Goal: Task Accomplishment & Management: Manage account settings

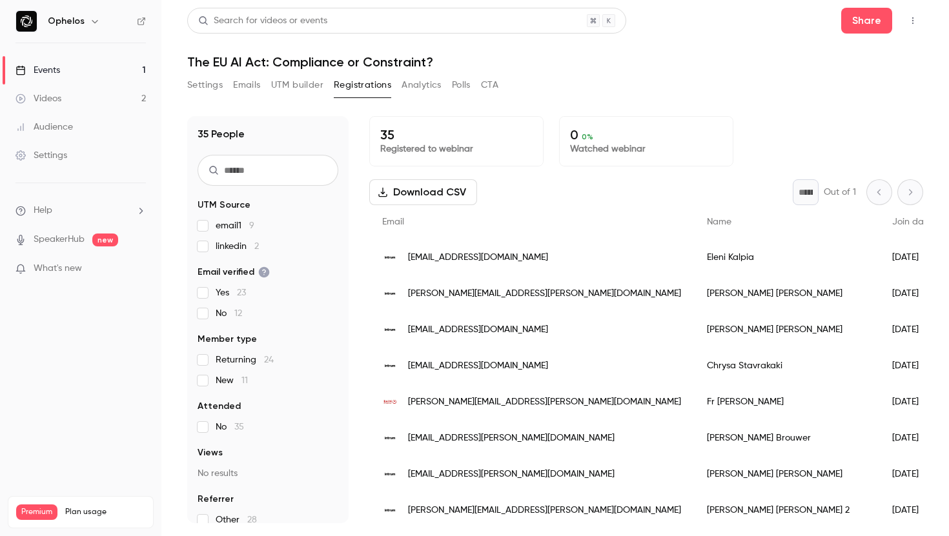
click at [207, 77] on button "Settings" at bounding box center [205, 85] width 36 height 21
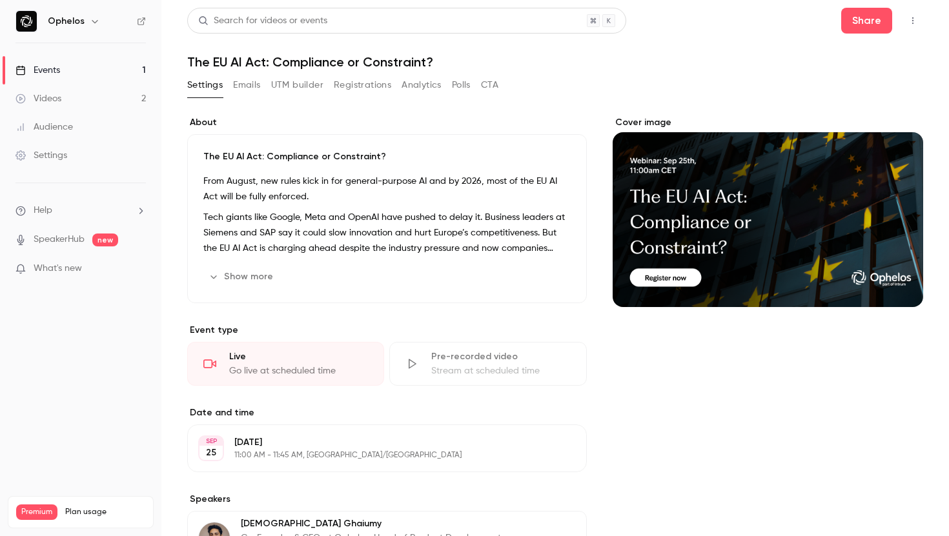
click at [360, 81] on button "Registrations" at bounding box center [362, 85] width 57 height 21
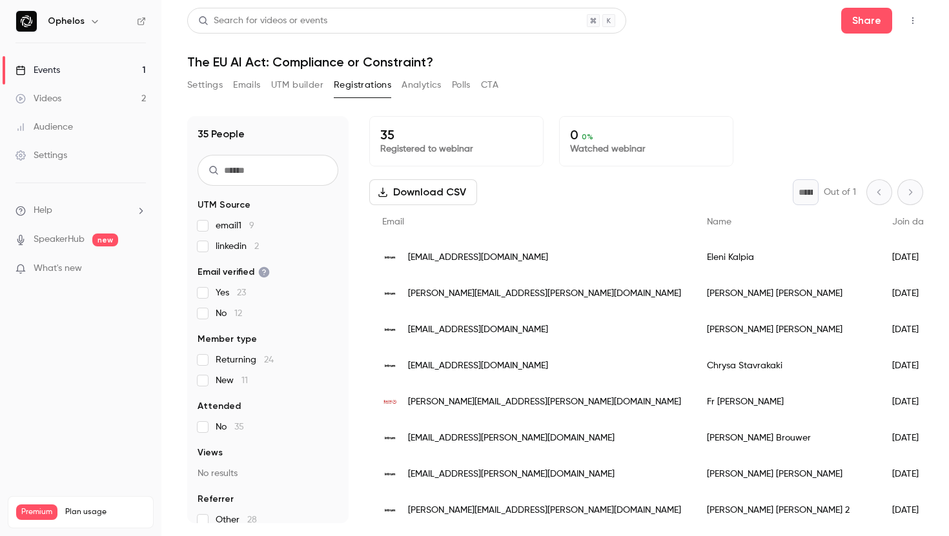
click at [208, 82] on button "Settings" at bounding box center [205, 85] width 36 height 21
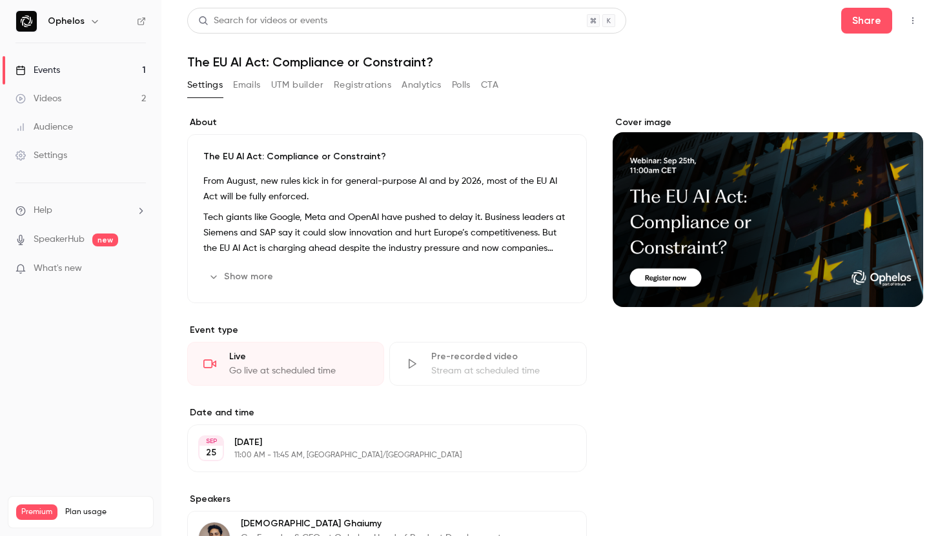
click at [60, 202] on ul "Help SpeakerHub new What's new" at bounding box center [80, 241] width 161 height 116
click at [65, 212] on li "Help" at bounding box center [80, 211] width 130 height 14
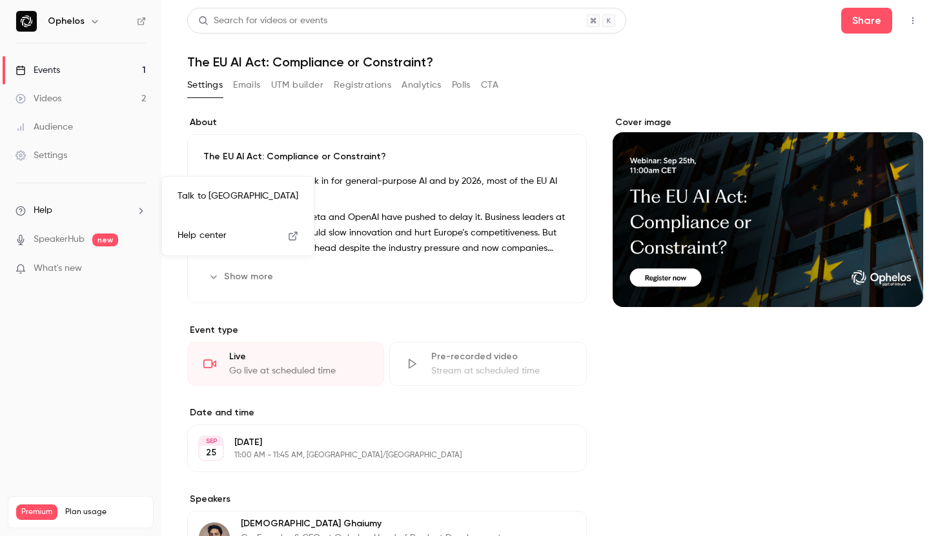
click at [224, 192] on link "Talk to [GEOGRAPHIC_DATA]" at bounding box center [237, 196] width 141 height 34
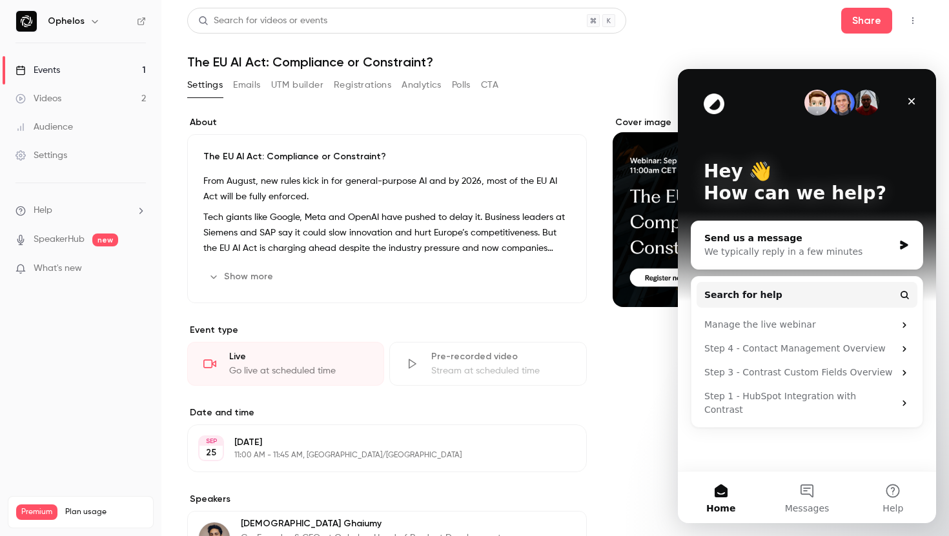
click at [789, 250] on div "We typically reply in a few minutes" at bounding box center [798, 252] width 189 height 14
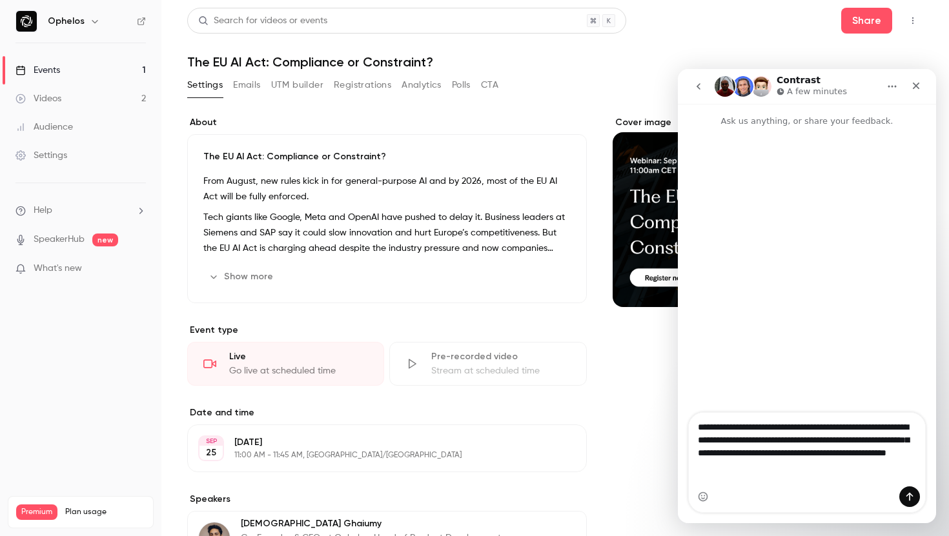
type textarea "**********"
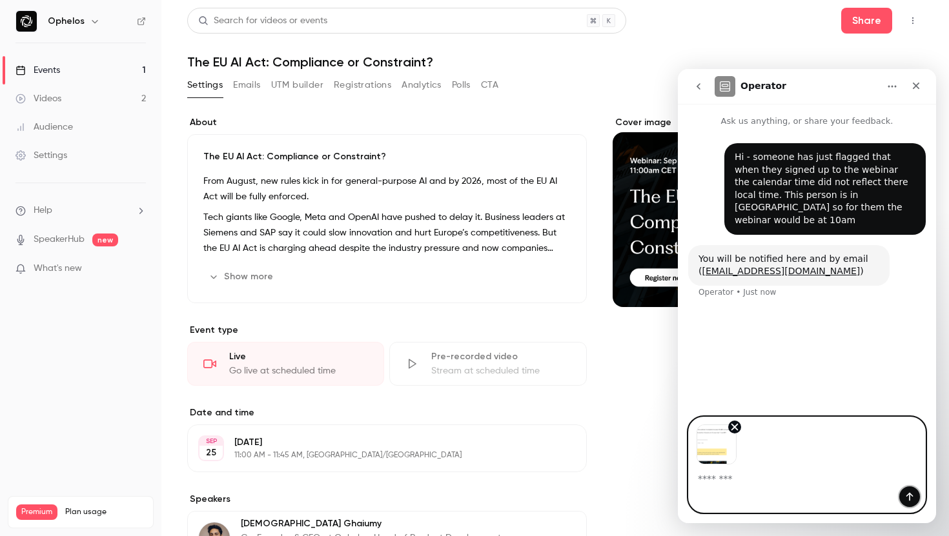
click at [918, 497] on button "Send a message…" at bounding box center [909, 497] width 21 height 21
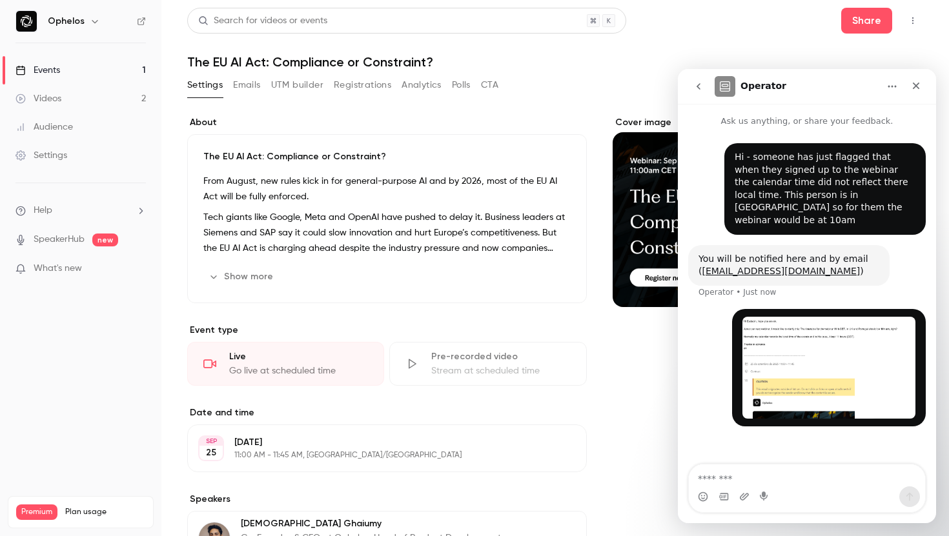
click at [851, 345] on img "user says…" at bounding box center [828, 368] width 173 height 102
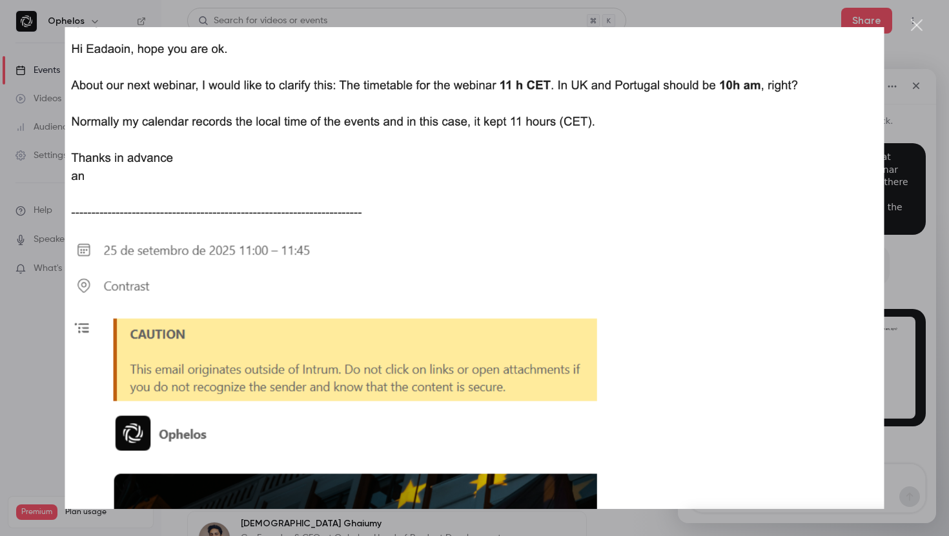
click at [908, 18] on div "Intercom messenger" at bounding box center [474, 268] width 949 height 536
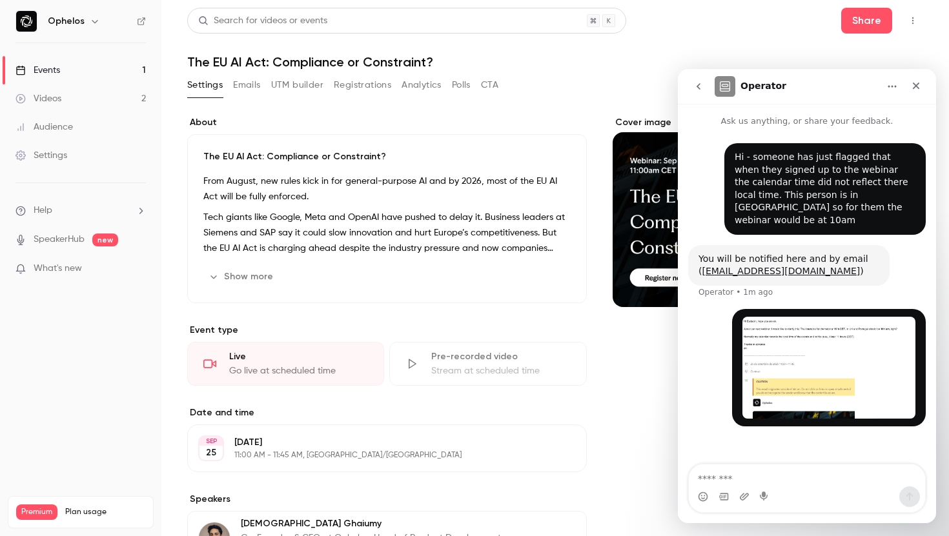
scroll to position [286, 0]
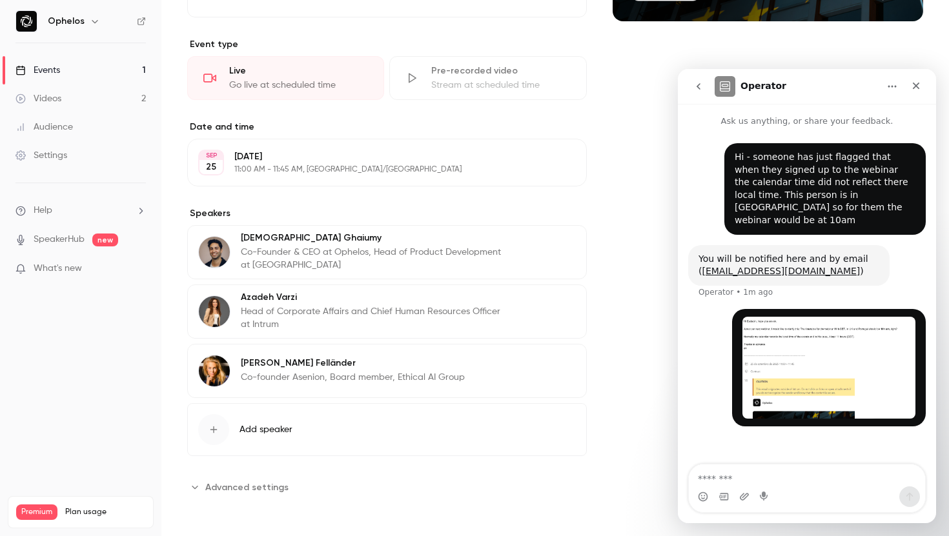
click at [331, 169] on p "11:00 AM - 11:45 AM, [GEOGRAPHIC_DATA]/[GEOGRAPHIC_DATA]" at bounding box center [376, 170] width 284 height 10
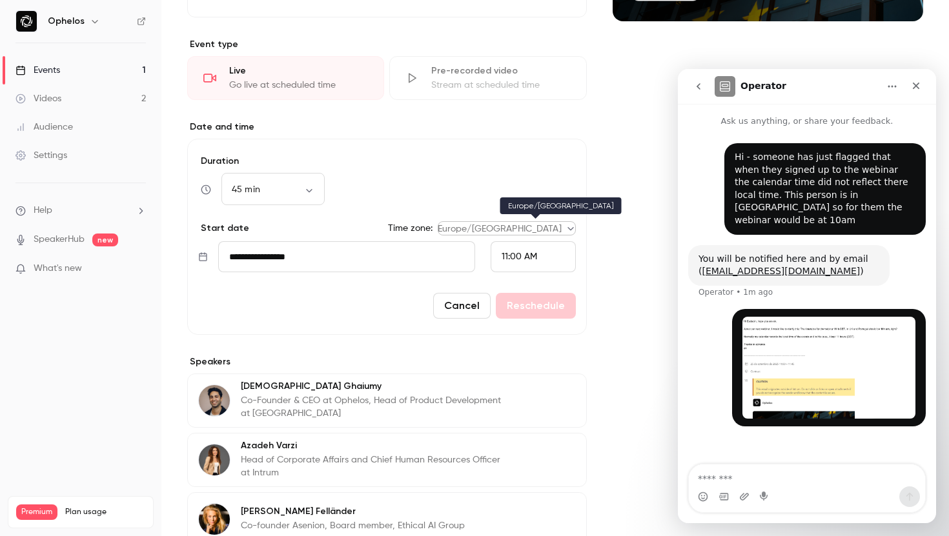
click at [526, 230] on body "Ophelos Events 1 Videos 2 Audience Settings Help SpeakerHub new What's new Prem…" at bounding box center [474, 268] width 949 height 536
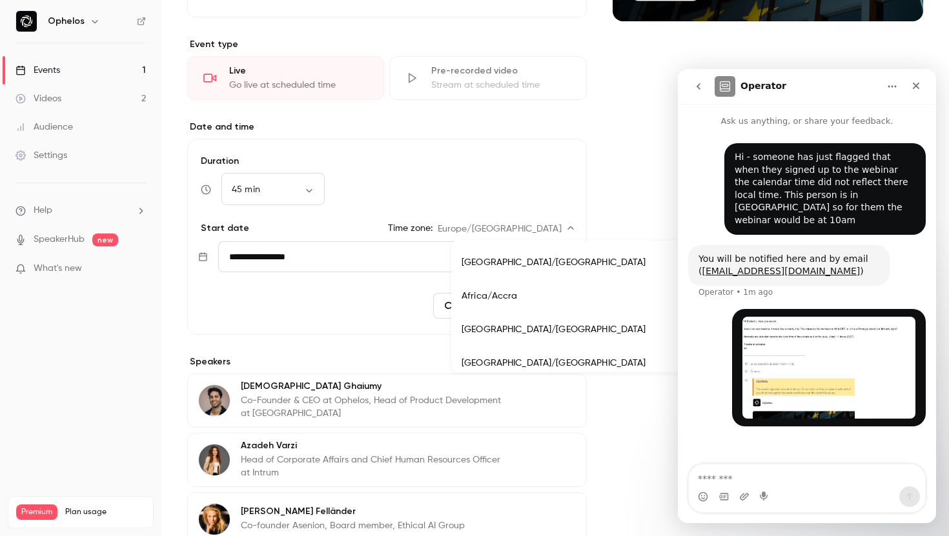
scroll to position [11234, 0]
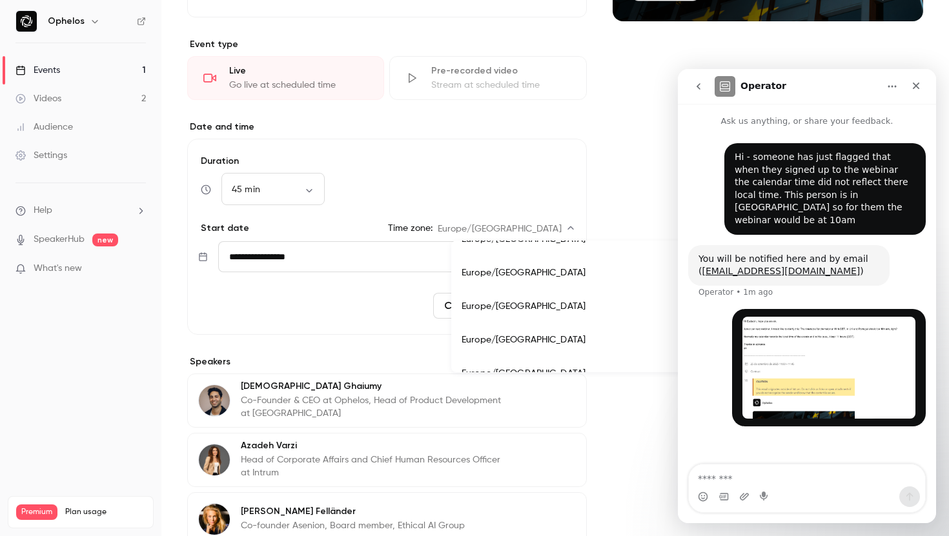
click at [518, 314] on li "Europe/[GEOGRAPHIC_DATA]" at bounding box center [634, 307] width 367 height 34
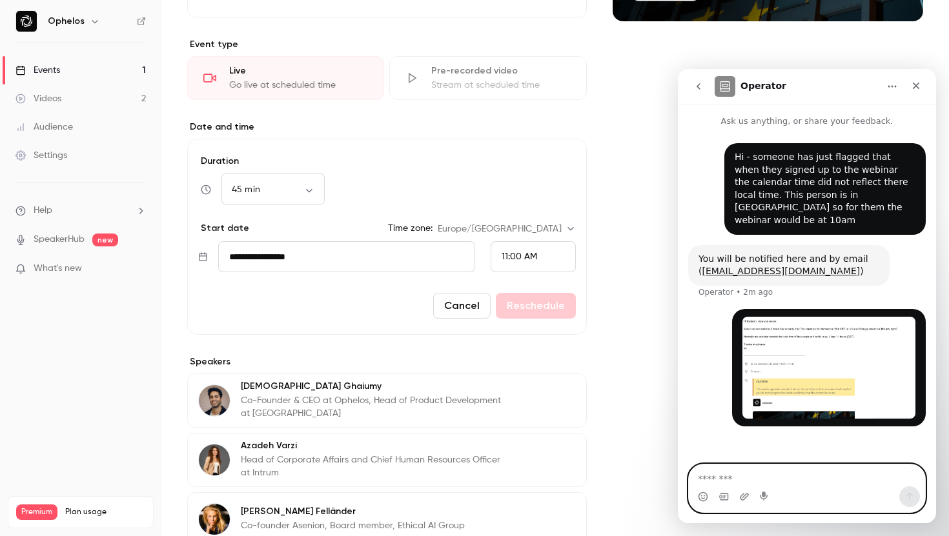
click at [756, 472] on textarea "Message…" at bounding box center [807, 476] width 236 height 22
type textarea "**********"
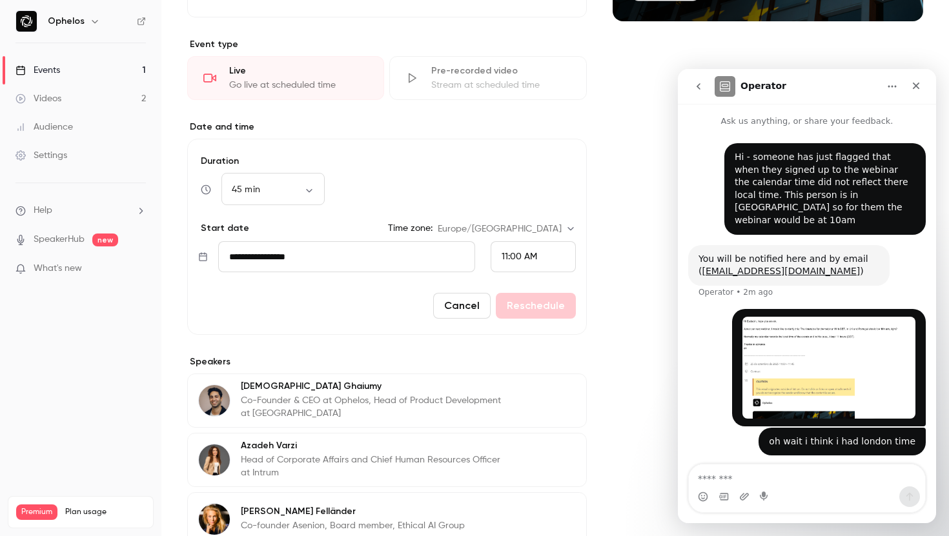
click at [529, 256] on span "11:00 AM" at bounding box center [520, 256] width 36 height 9
click at [542, 258] on div at bounding box center [474, 268] width 949 height 536
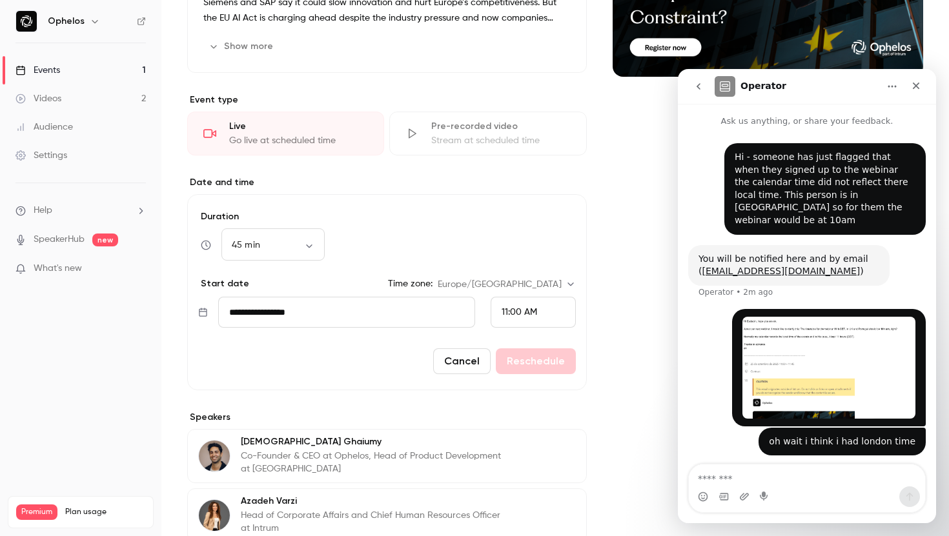
scroll to position [230, 0]
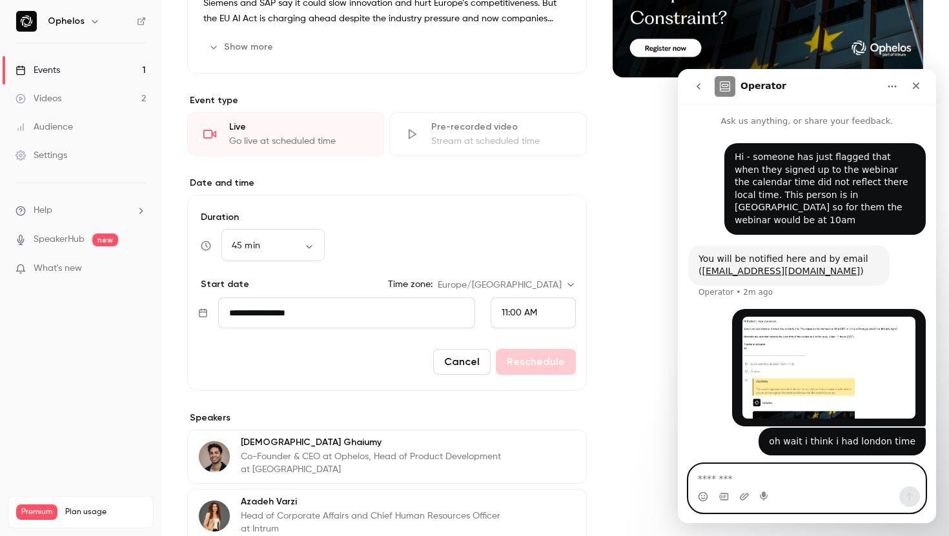
click at [727, 474] on textarea "Message…" at bounding box center [807, 476] width 236 height 22
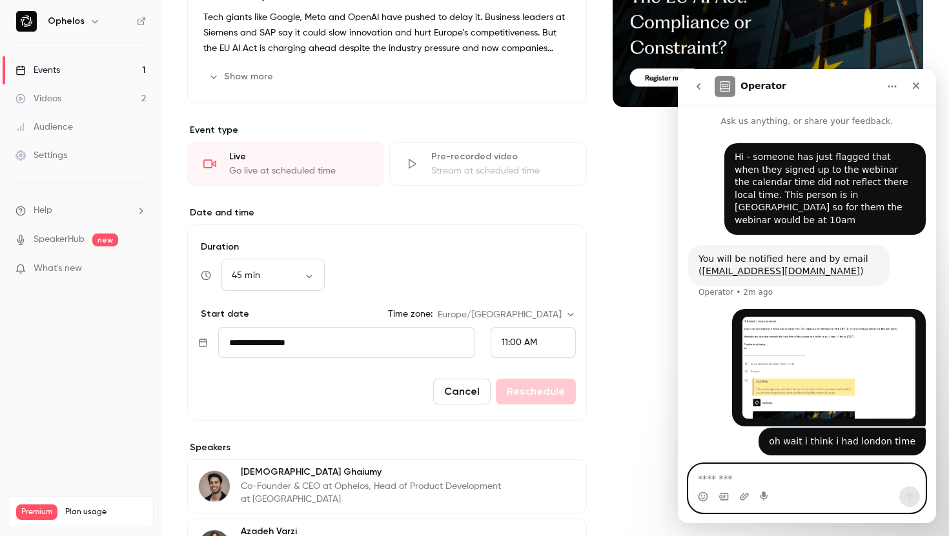
scroll to position [199, 0]
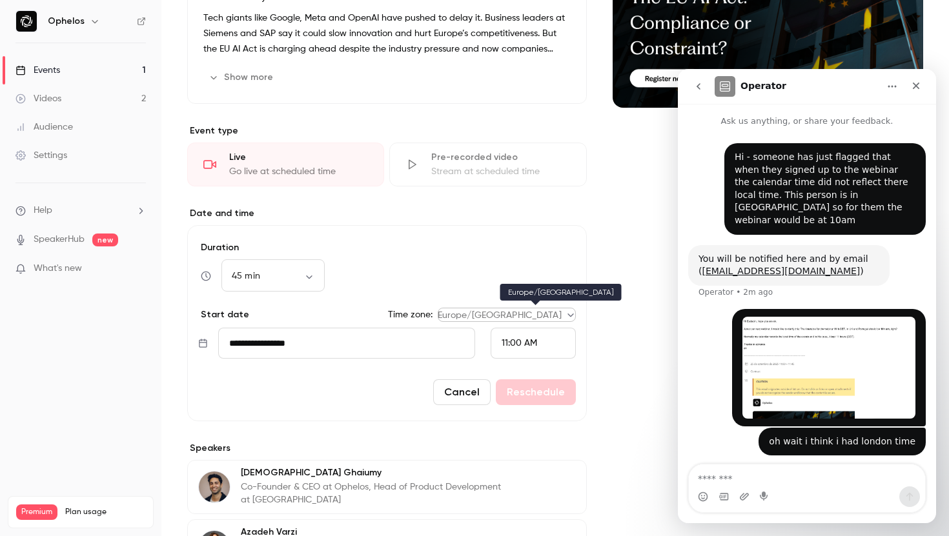
click at [531, 313] on body "Ophelos Events 1 Videos 2 Audience Settings Help SpeakerHub new What's new Prem…" at bounding box center [474, 268] width 949 height 536
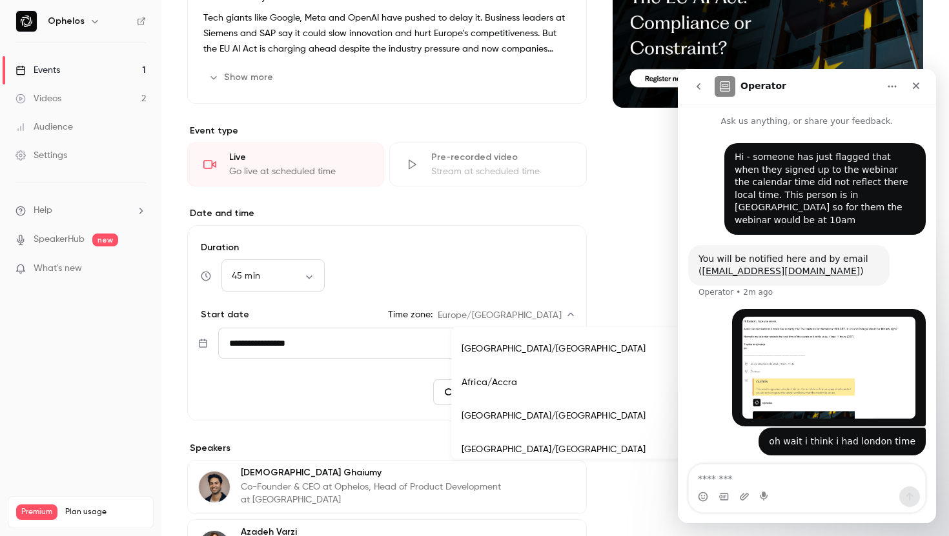
scroll to position [11234, 0]
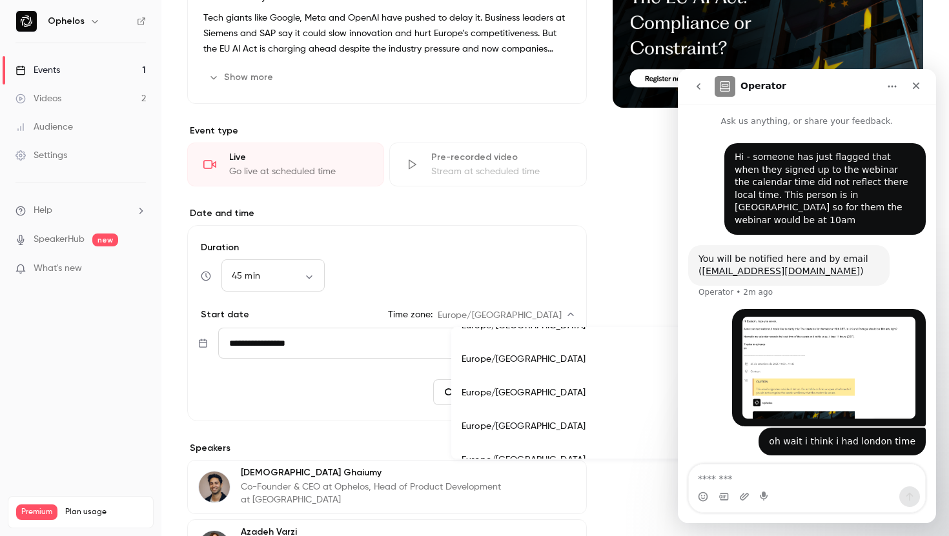
click at [527, 294] on div at bounding box center [474, 268] width 949 height 536
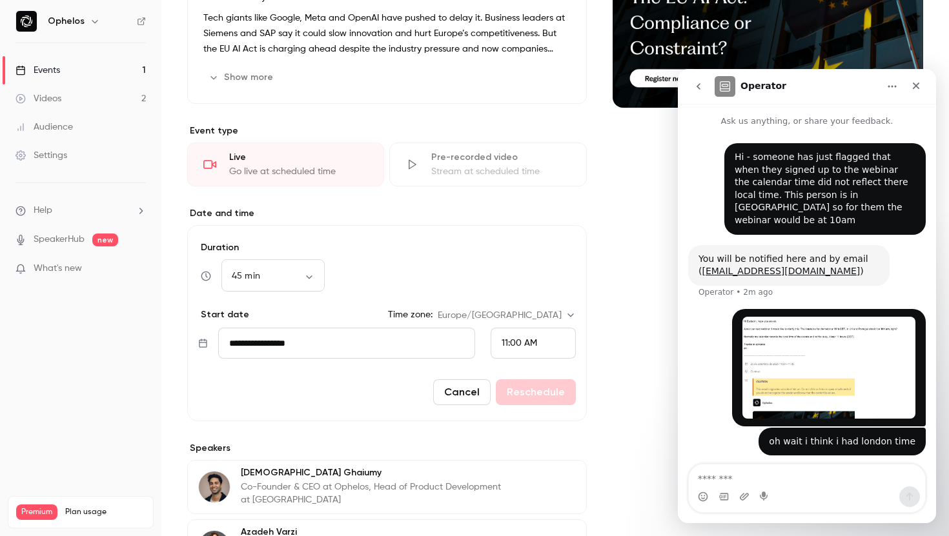
click at [534, 345] on span "11:00 AM" at bounding box center [520, 343] width 36 height 9
click at [534, 215] on span "12:00 PM" at bounding box center [520, 217] width 37 height 9
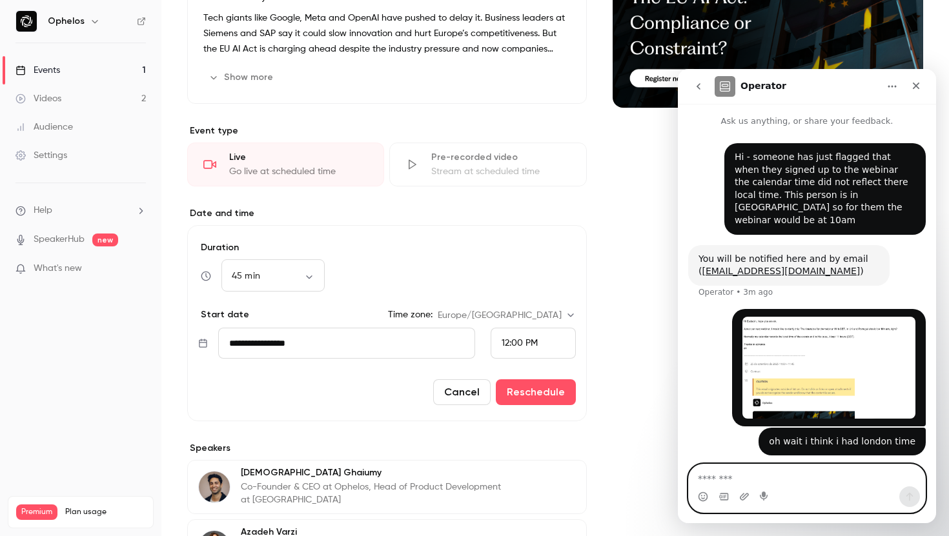
click at [724, 480] on textarea "Message…" at bounding box center [807, 476] width 236 height 22
type textarea "**********"
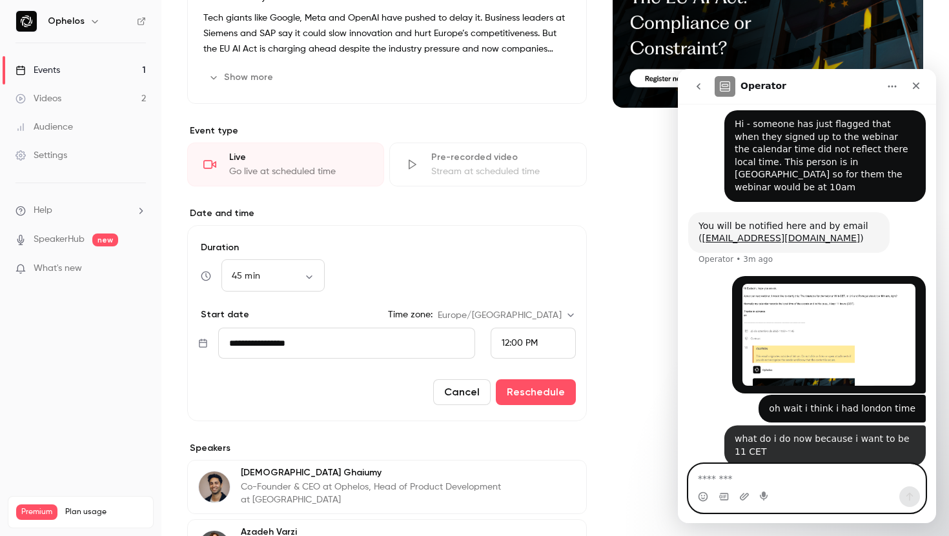
scroll to position [35, 0]
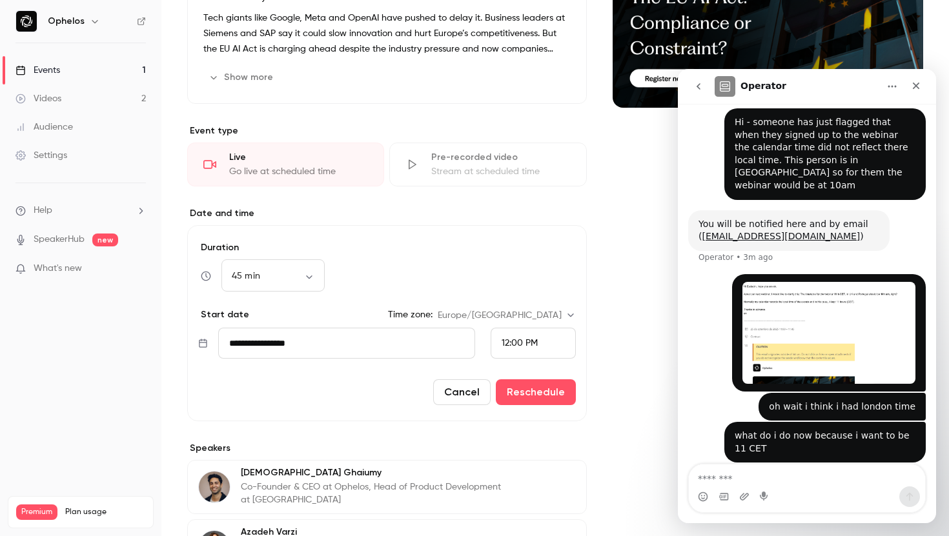
click at [534, 345] on span "12:00 PM" at bounding box center [520, 343] width 36 height 9
click at [516, 176] on li "10:00 AM" at bounding box center [533, 168] width 84 height 34
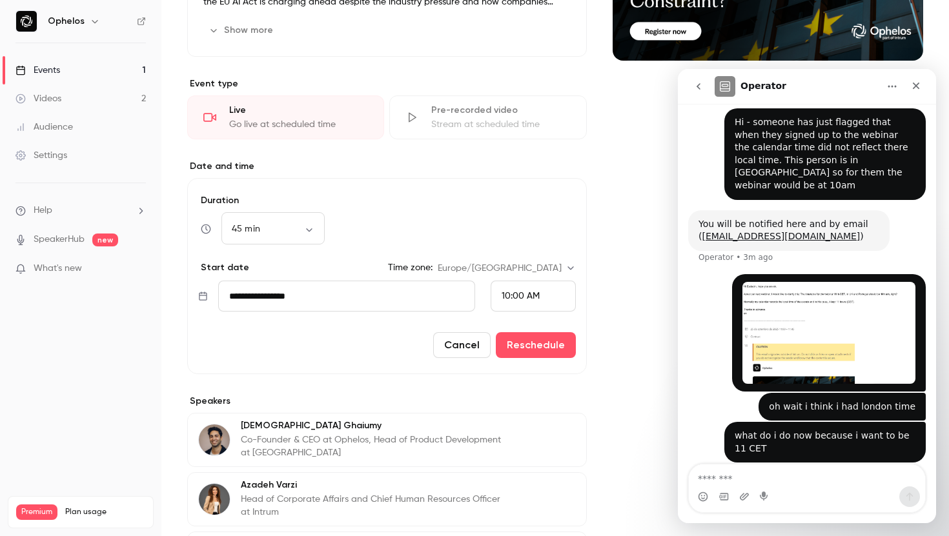
scroll to position [279, 0]
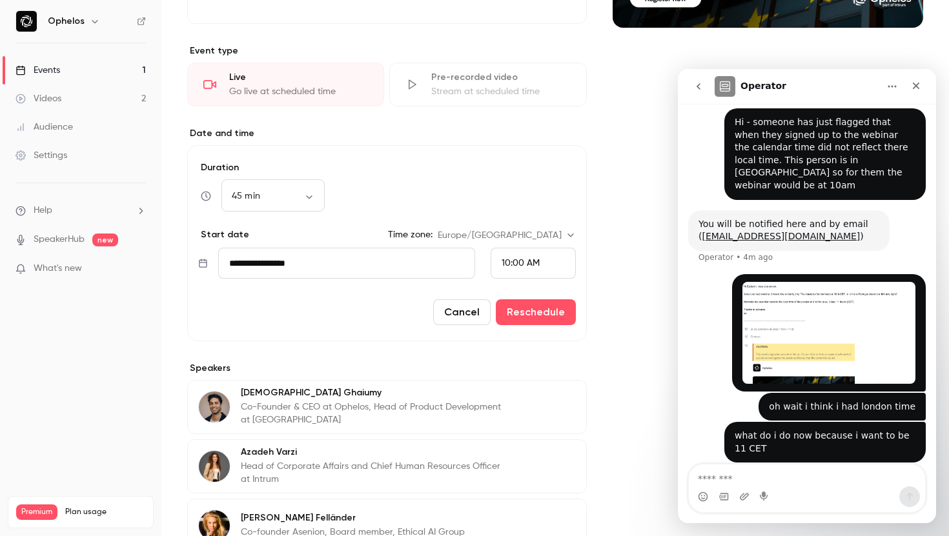
click at [546, 333] on form "**********" at bounding box center [387, 243] width 400 height 196
click at [527, 314] on button "Reschedule" at bounding box center [536, 312] width 80 height 26
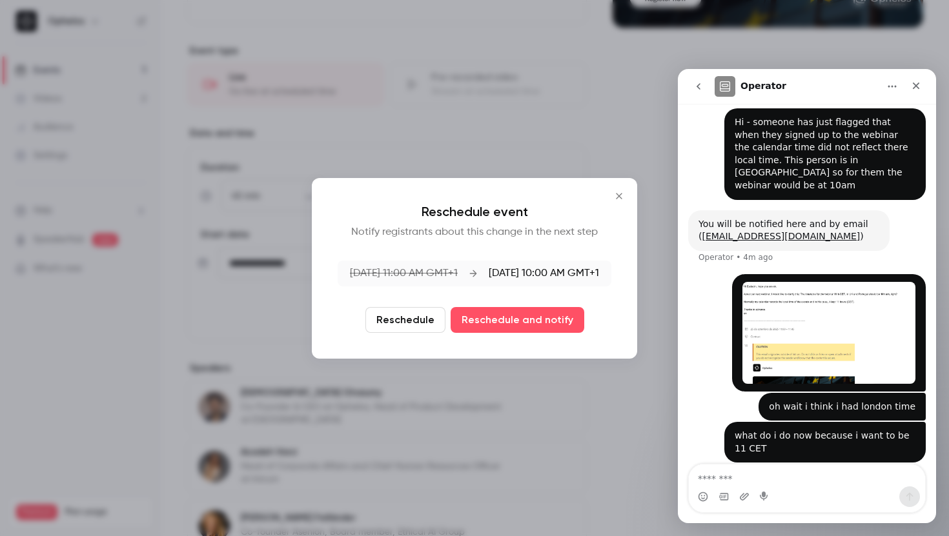
click at [398, 325] on button "Reschedule" at bounding box center [405, 320] width 80 height 26
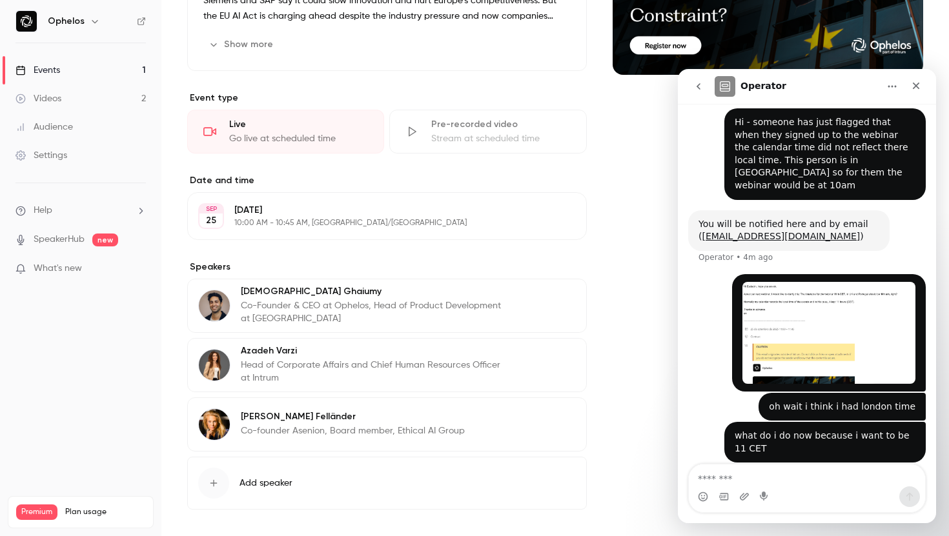
scroll to position [0, 0]
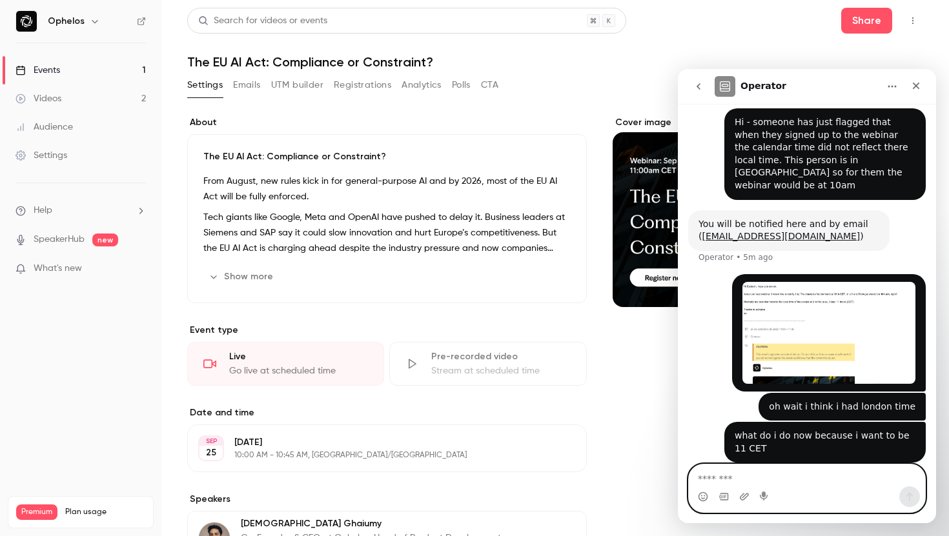
click at [726, 477] on textarea "Message…" at bounding box center [807, 476] width 236 height 22
type textarea "**********"
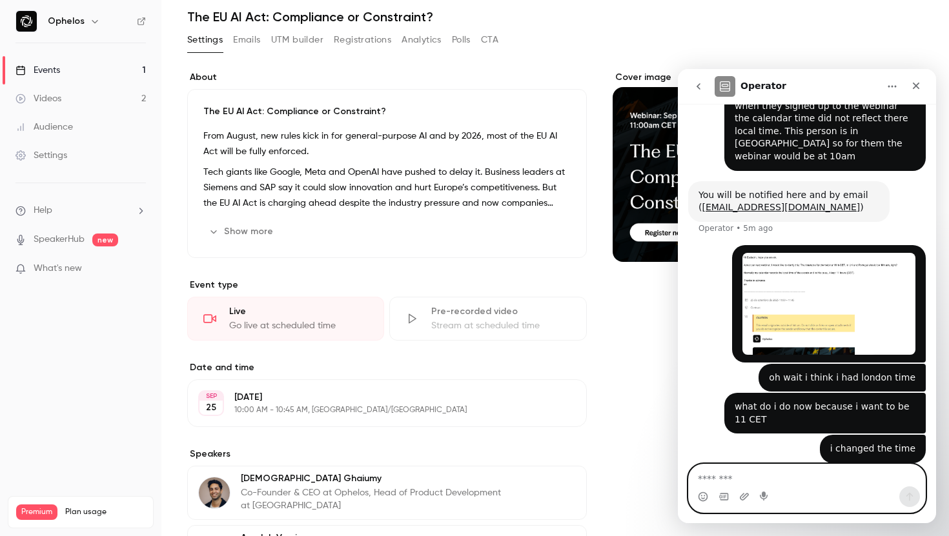
scroll to position [48, 0]
